Goal: Navigation & Orientation: Find specific page/section

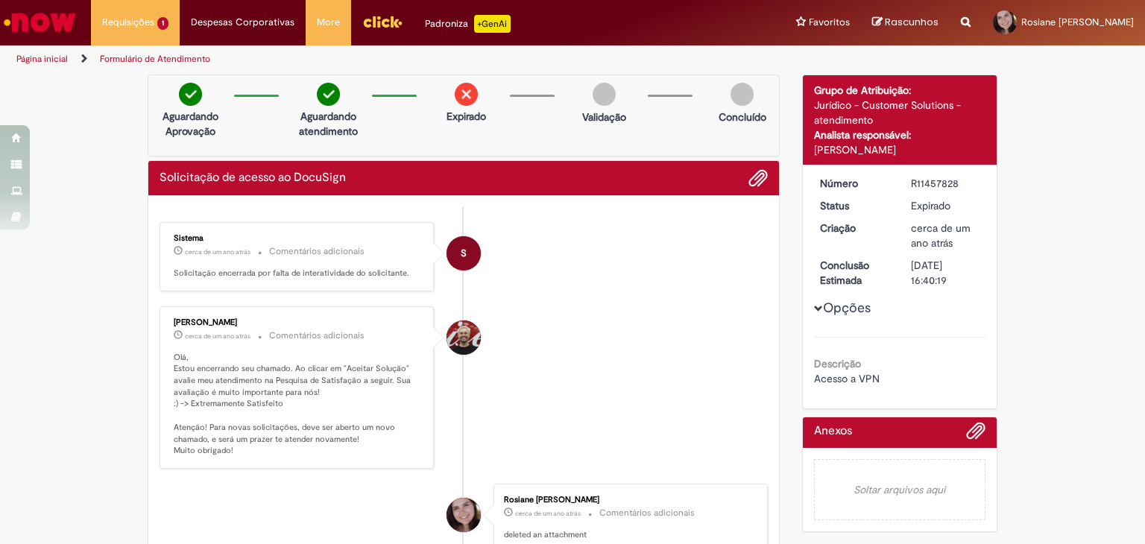
click at [32, 16] on img "Ir para a Homepage" at bounding box center [39, 22] width 77 height 30
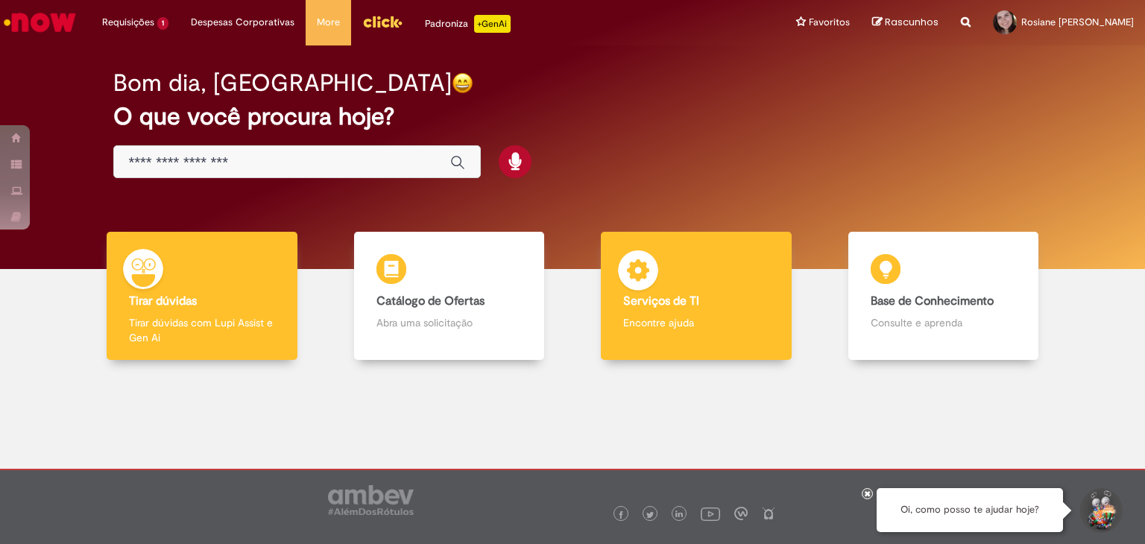
click at [660, 328] on p "Encontre ajuda" at bounding box center [696, 322] width 146 height 15
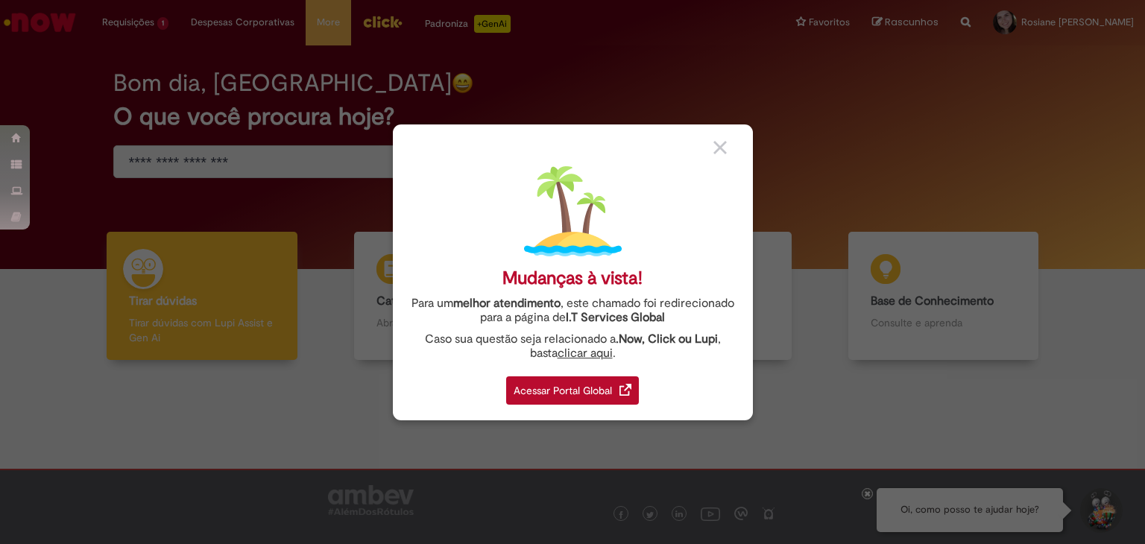
click at [600, 397] on div "Acessar Portal Global" at bounding box center [572, 391] width 133 height 28
